Goal: Communication & Community: Ask a question

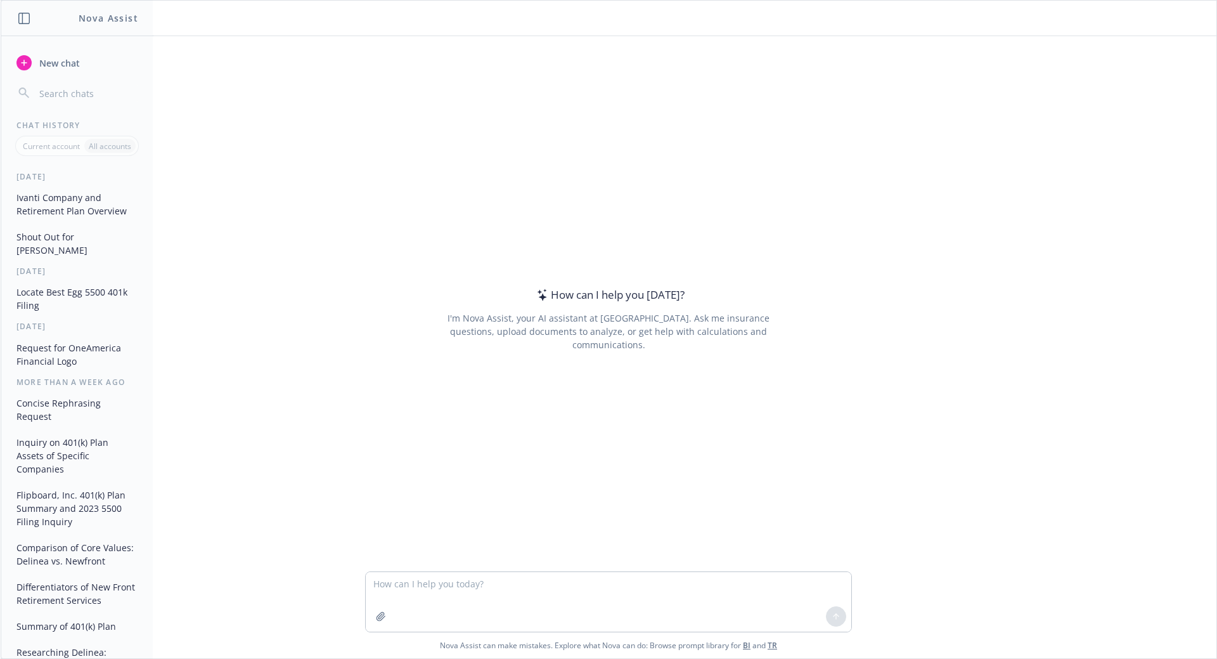
click at [439, 581] on textarea at bounding box center [609, 602] width 486 height 60
type textarea "brief summary of - [URL][DOMAIN_NAME][PERSON_NAME]"
